Goal: Transaction & Acquisition: Purchase product/service

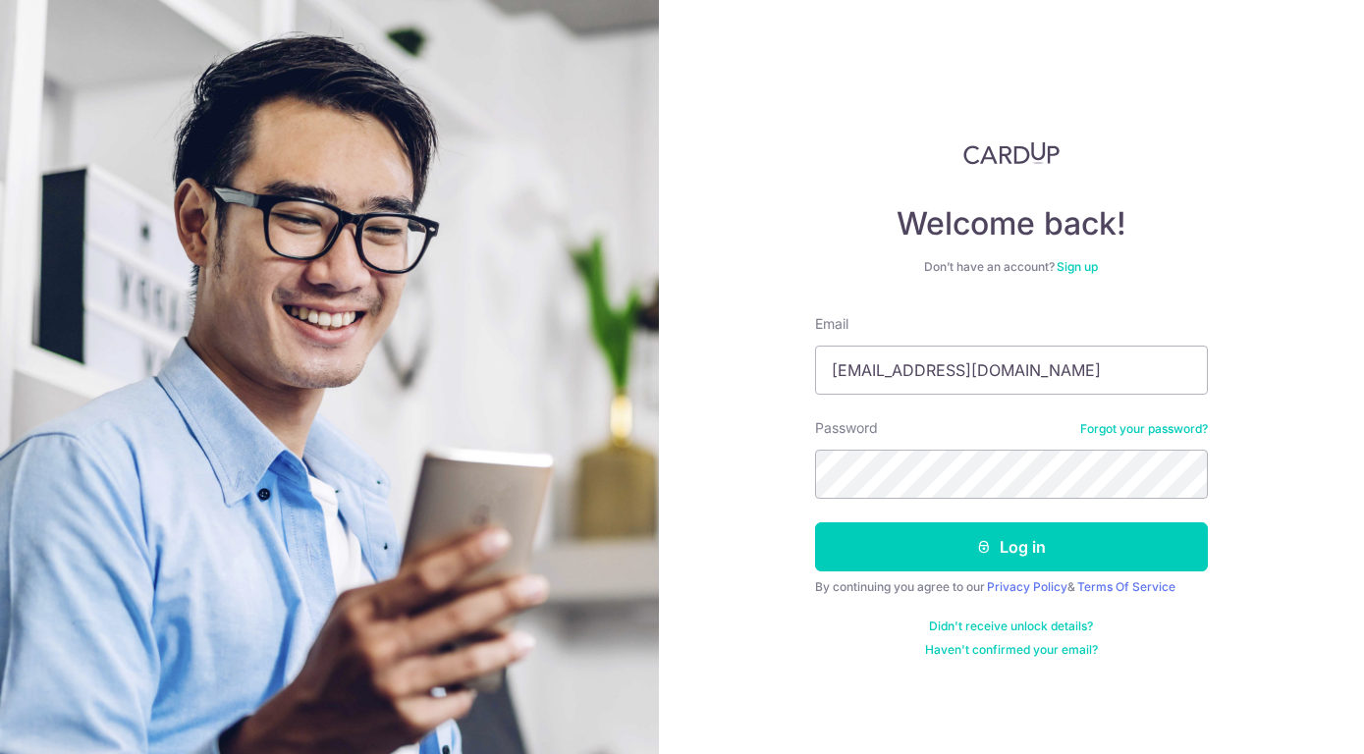
type input "daveksc@yahoo.com"
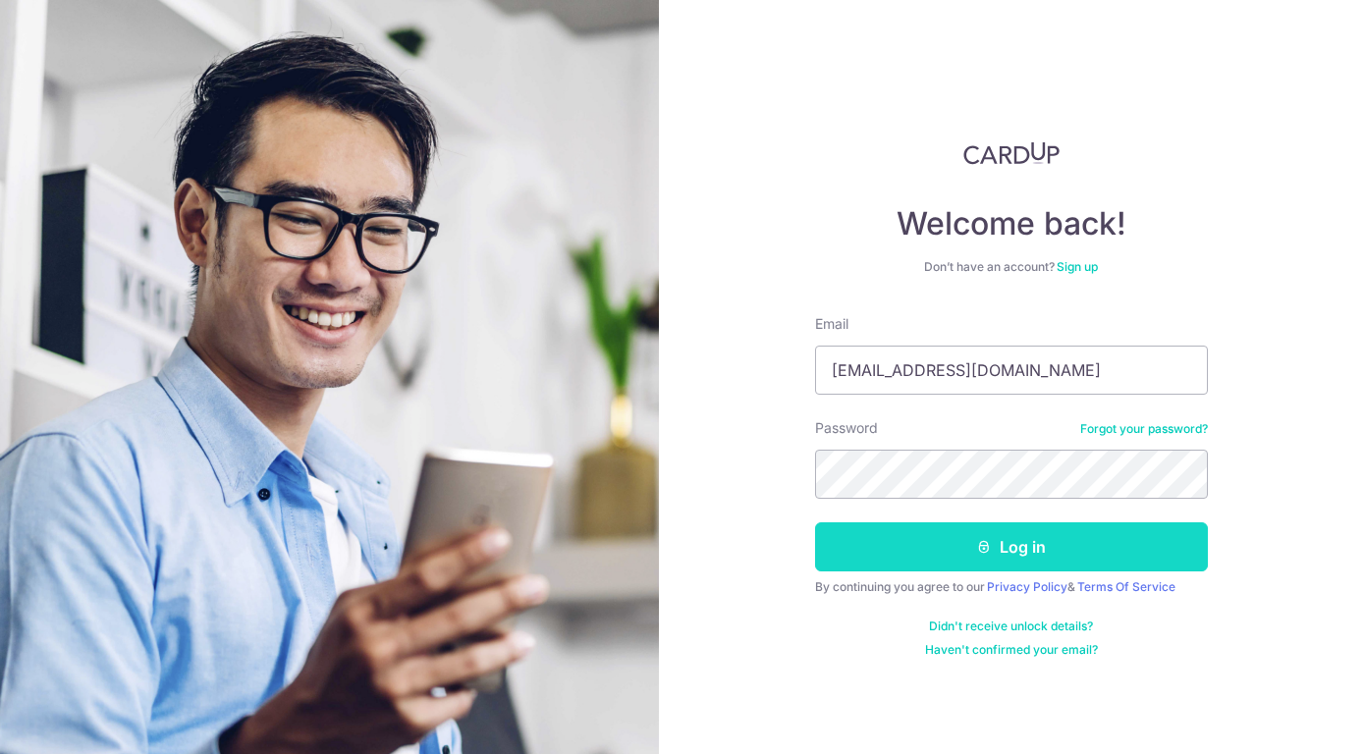
click at [1056, 550] on button "Log in" at bounding box center [1011, 546] width 393 height 49
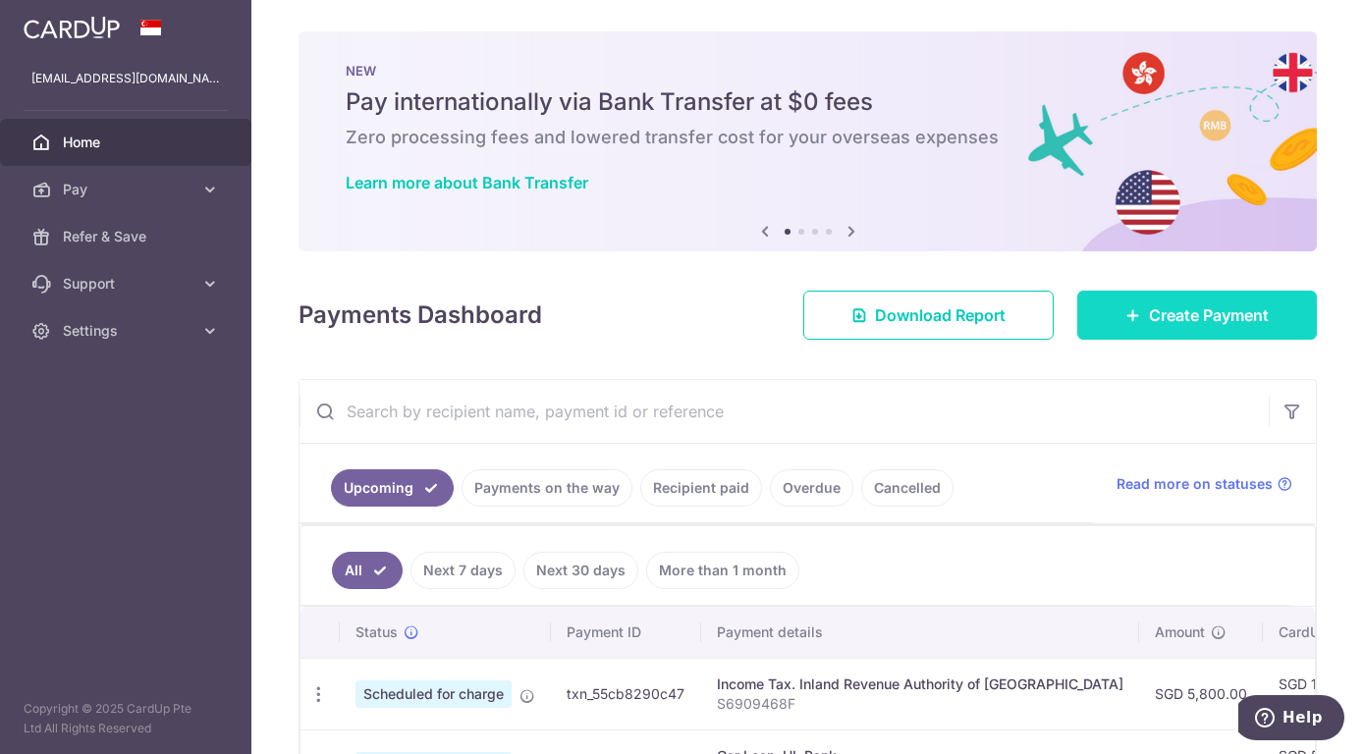
click at [1151, 310] on span "Create Payment" at bounding box center [1209, 315] width 120 height 24
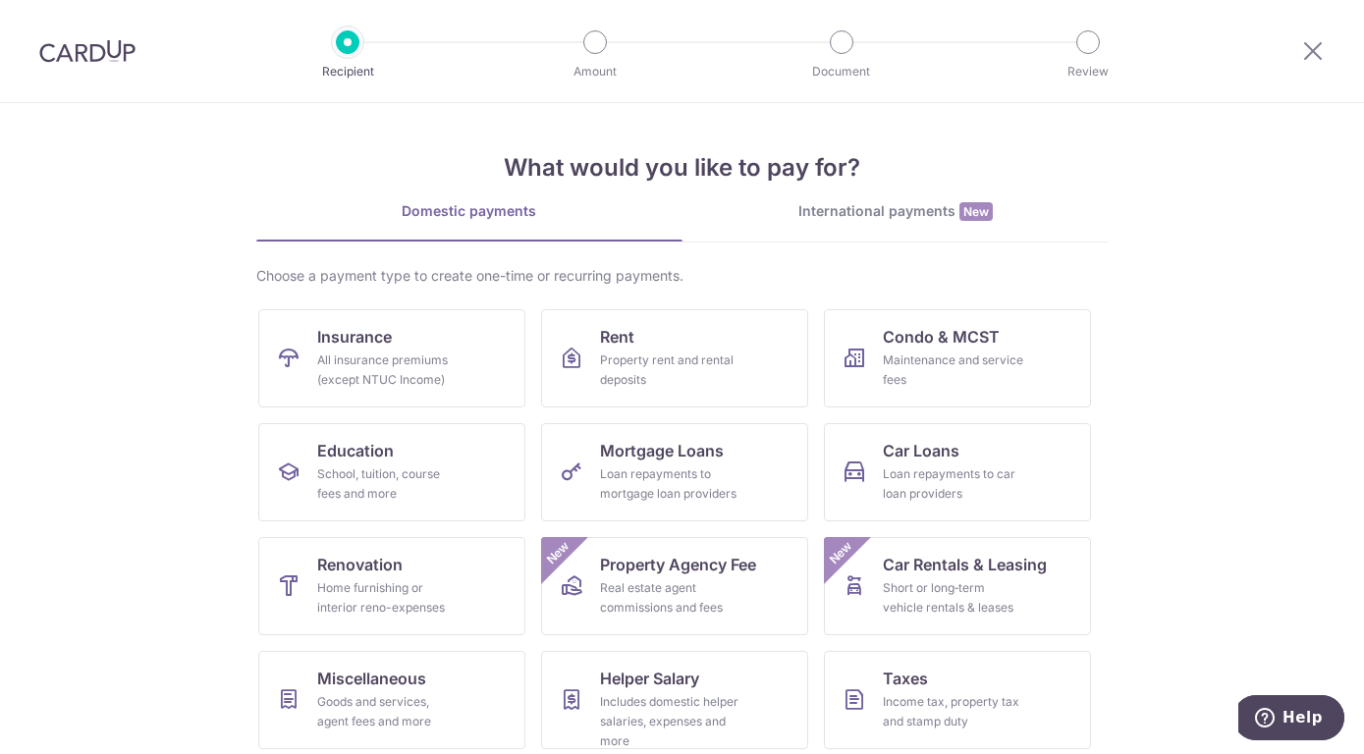
scroll to position [125, 0]
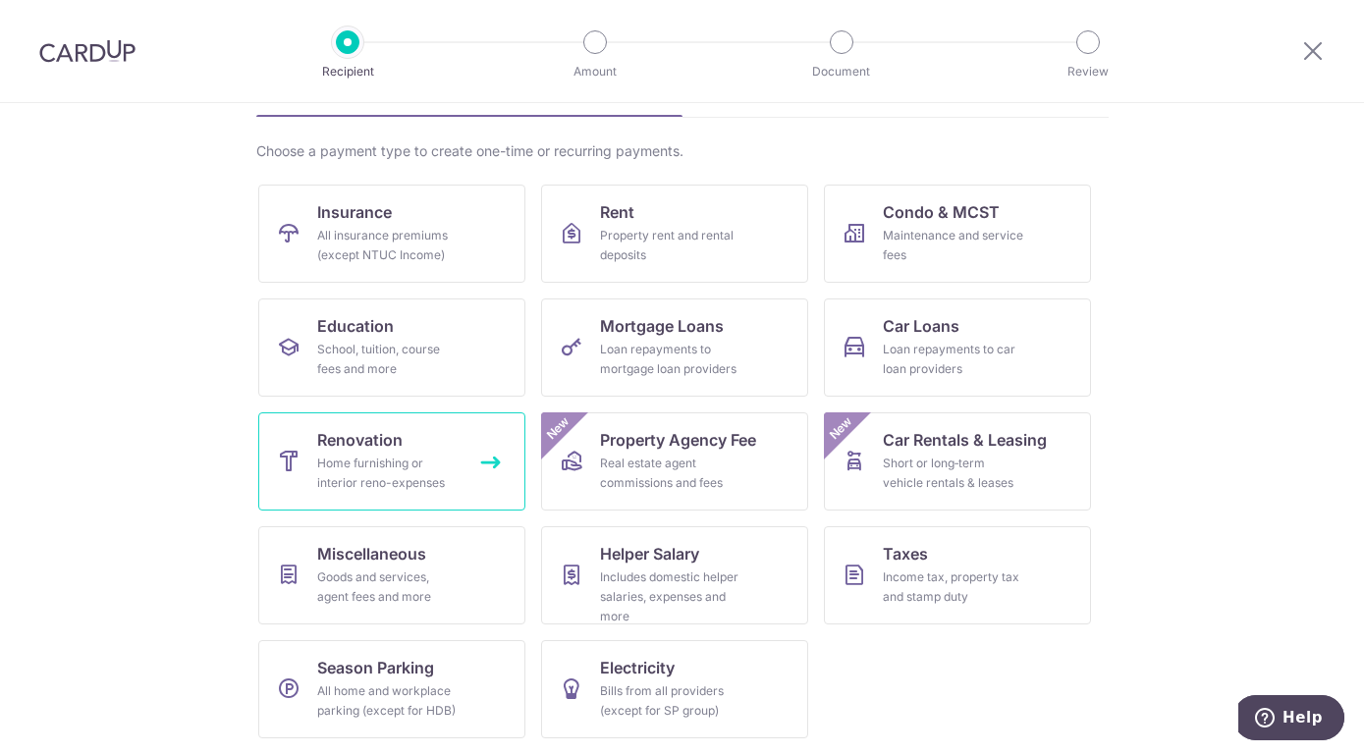
click at [400, 444] on span "Renovation" at bounding box center [359, 440] width 85 height 24
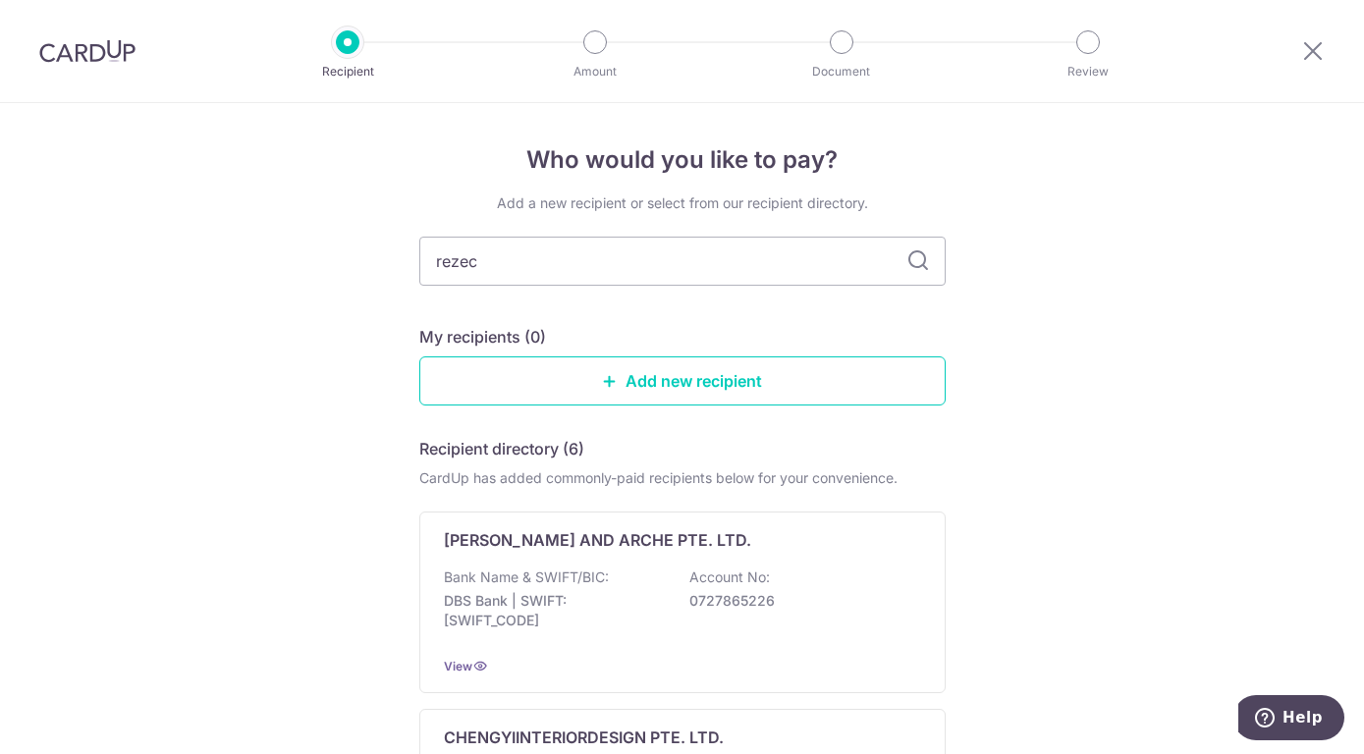
type input "rezeca"
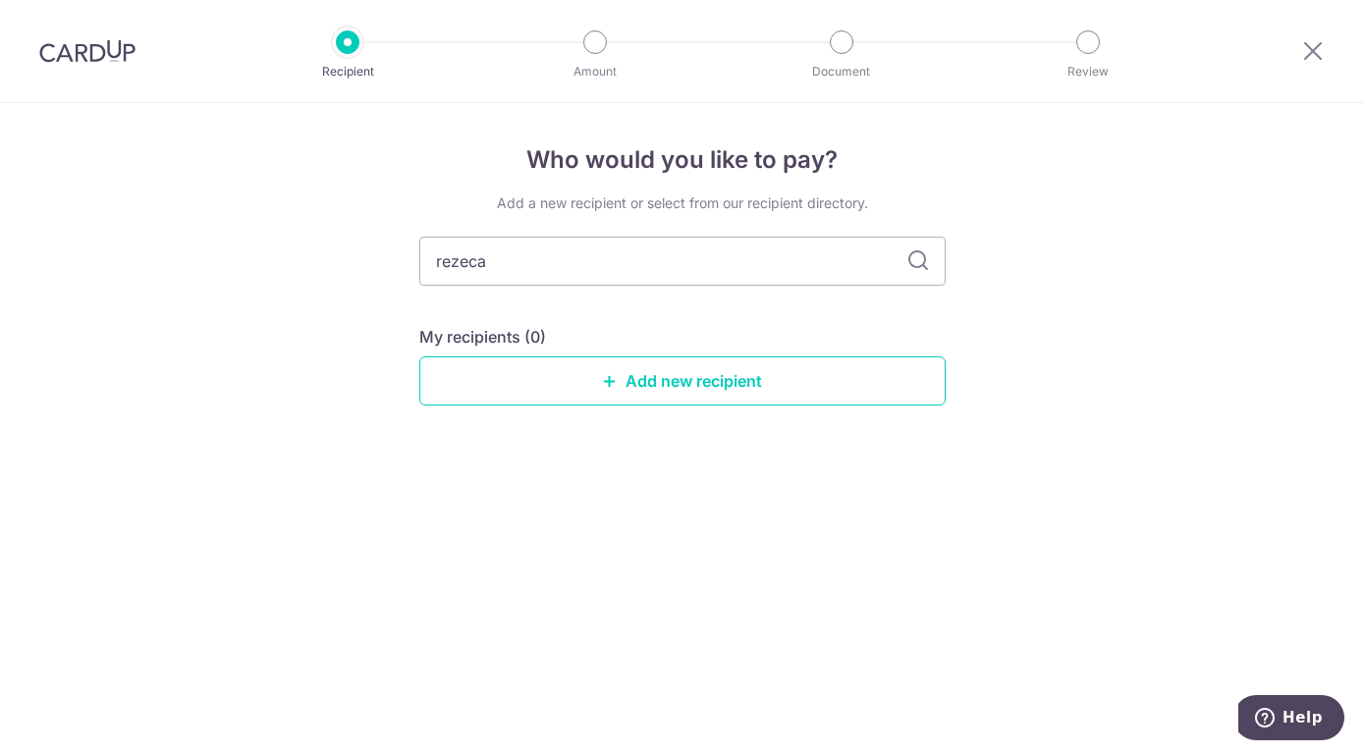
click at [921, 265] on icon at bounding box center [918, 261] width 24 height 24
click at [584, 285] on input "rezeca" at bounding box center [682, 261] width 526 height 49
type input "r"
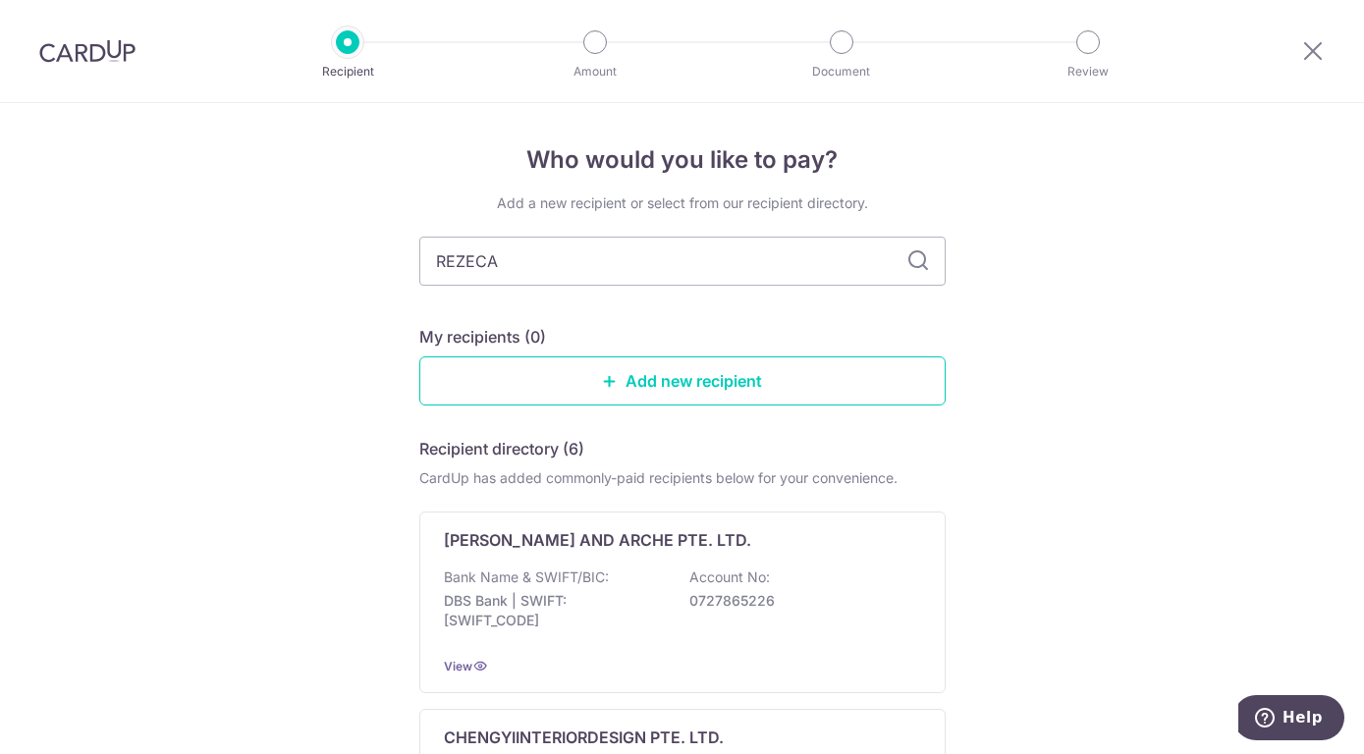
type input "REZECA"
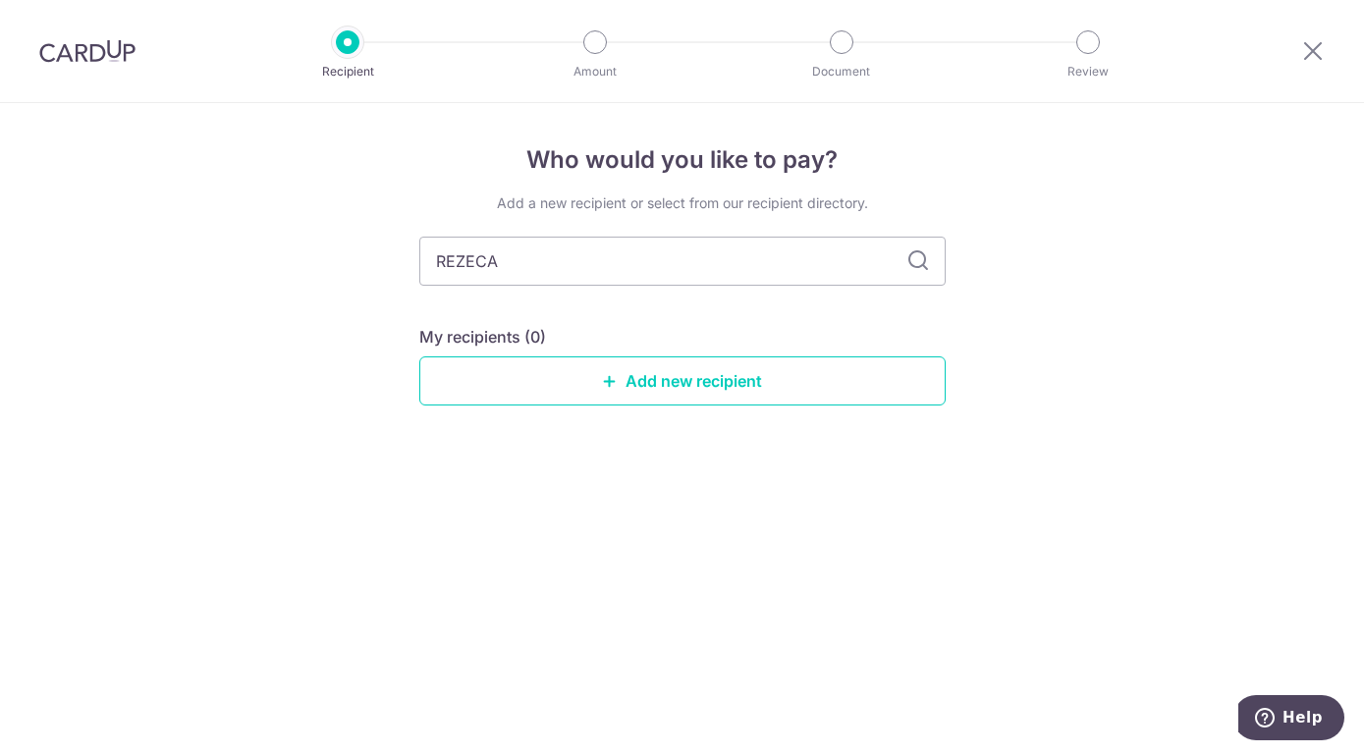
type input "REZECA"
click at [917, 262] on icon at bounding box center [918, 261] width 24 height 24
click at [726, 372] on link "Add new recipient" at bounding box center [682, 380] width 526 height 49
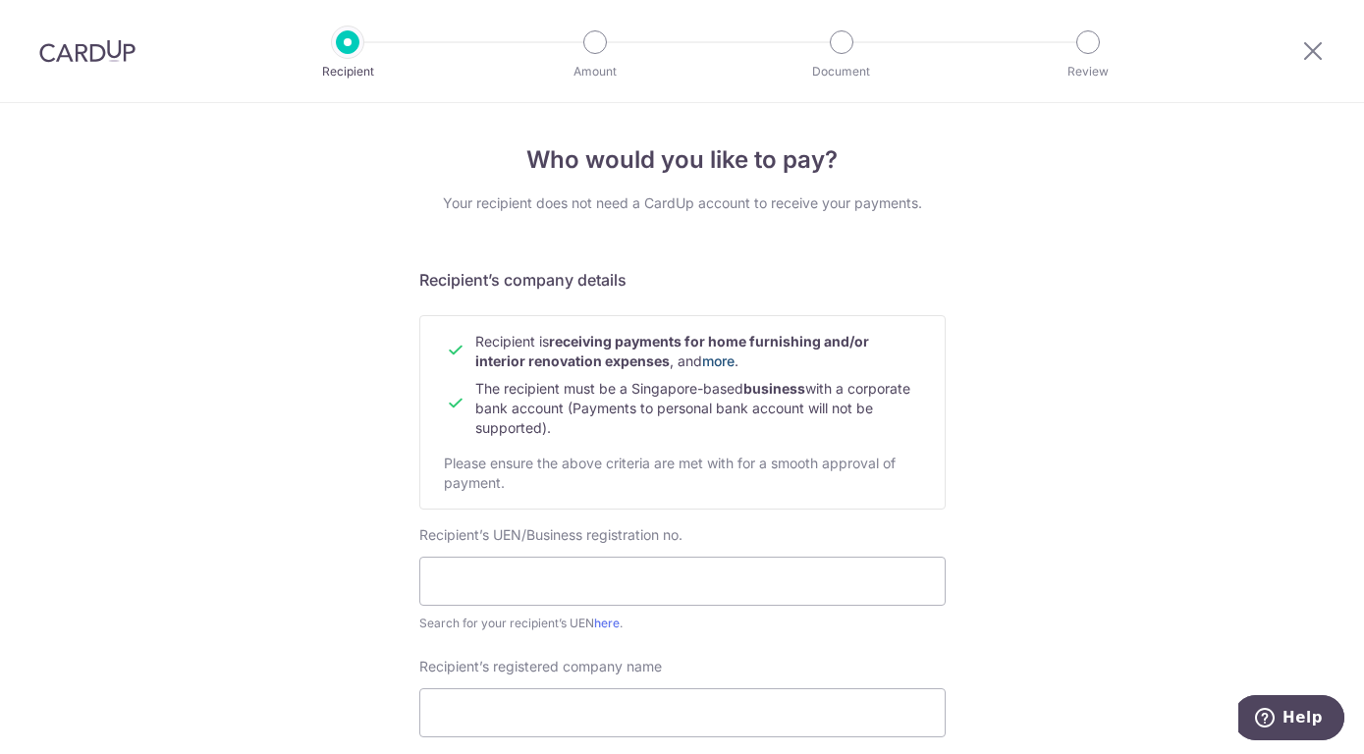
click at [720, 356] on link "more" at bounding box center [718, 360] width 32 height 17
